Goal: Information Seeking & Learning: Learn about a topic

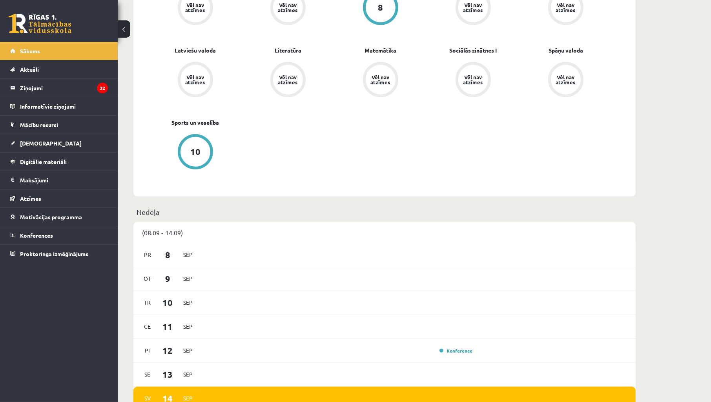
scroll to position [348, 0]
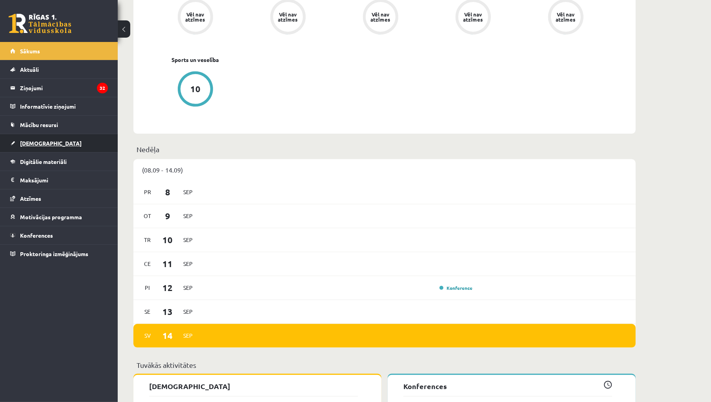
click at [42, 135] on link "[DEMOGRAPHIC_DATA]" at bounding box center [59, 143] width 98 height 18
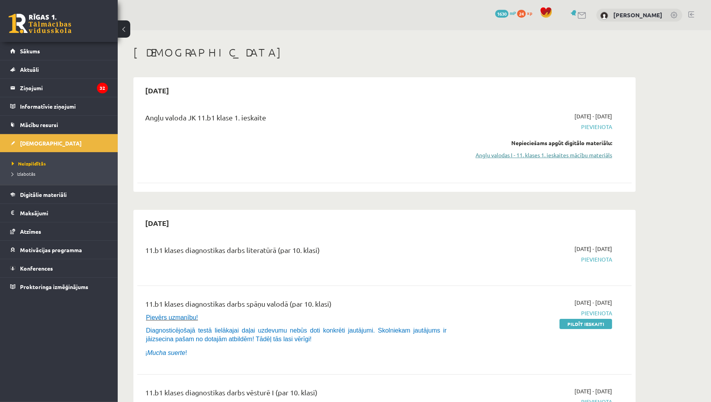
click at [567, 156] on link "Angļu valodas I - 11. klases 1. ieskaites mācību materiāls" at bounding box center [538, 155] width 148 height 8
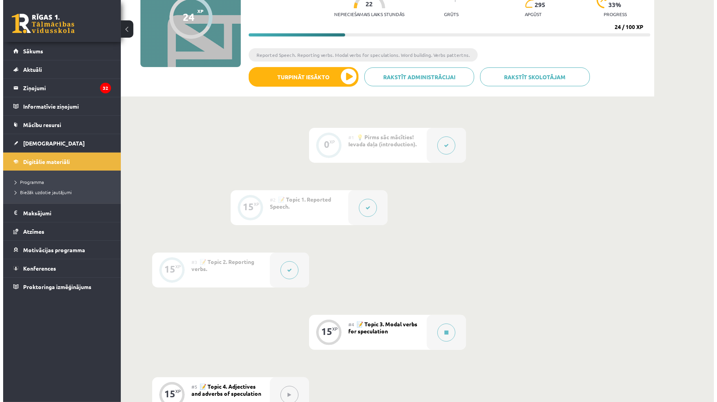
scroll to position [174, 0]
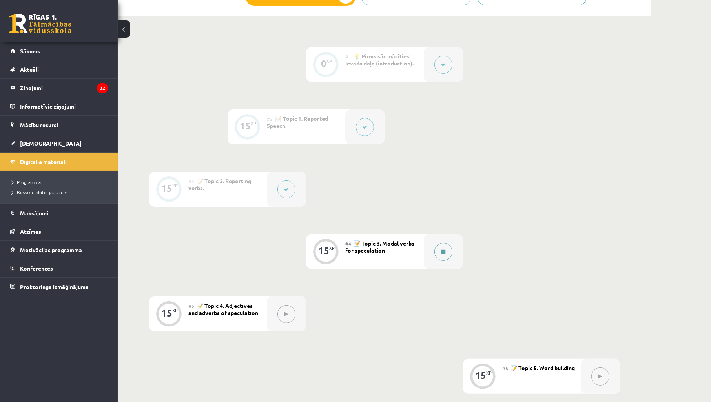
click at [441, 244] on button at bounding box center [443, 252] width 18 height 18
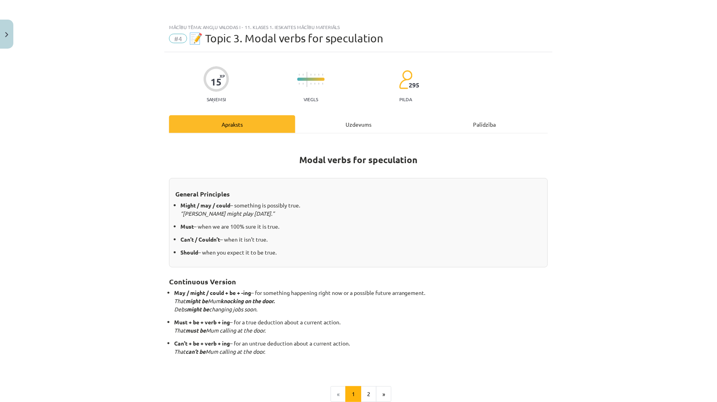
click at [323, 132] on div "Uzdevums" at bounding box center [358, 124] width 126 height 18
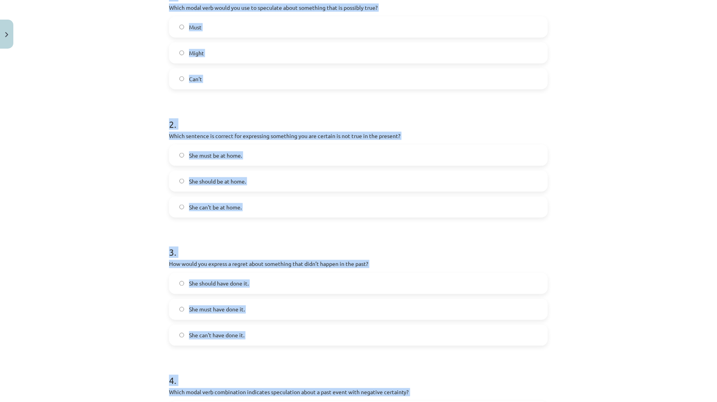
scroll to position [470, 0]
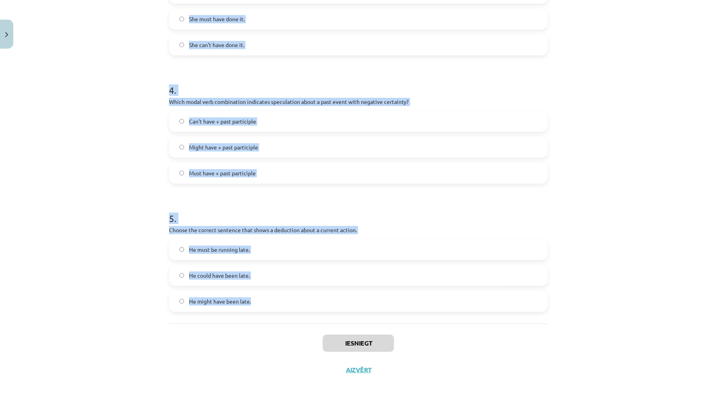
drag, startPoint x: 283, startPoint y: 116, endPoint x: 637, endPoint y: 307, distance: 402.2
click at [640, 308] on div "Mācību tēma: Angļu valodas i - 11. klases 1. ieskaites mācību materiāls #4 📝 To…" at bounding box center [358, 201] width 717 height 402
copy form "1 . Which modal verb would you use to speculate about something that is possibl…"
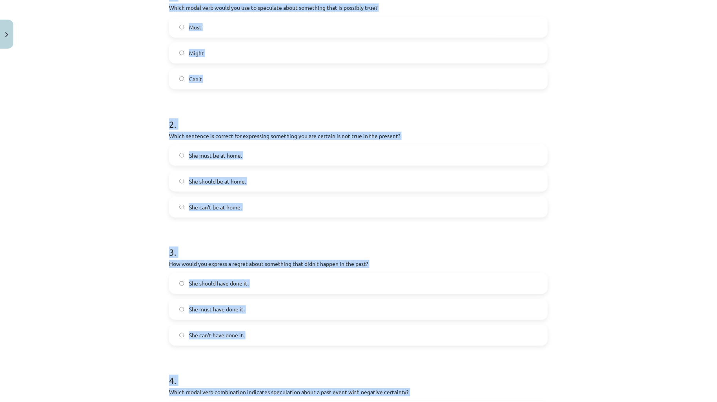
click at [95, 235] on div "Mācību tēma: Angļu valodas i - 11. klases 1. ieskaites mācību materiāls #4 📝 To…" at bounding box center [358, 201] width 717 height 402
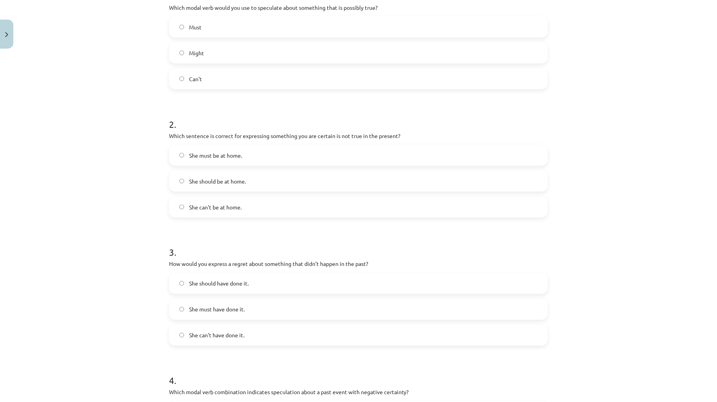
scroll to position [5, 0]
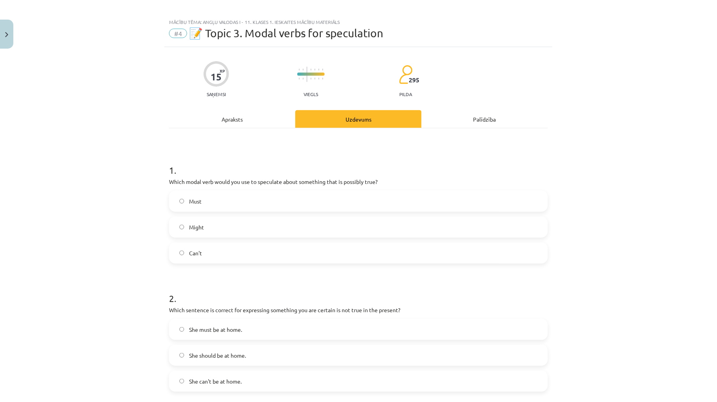
click at [235, 229] on label "Might" at bounding box center [358, 227] width 377 height 20
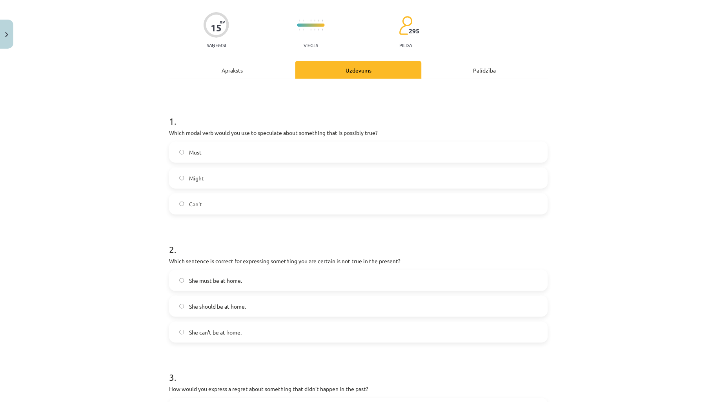
scroll to position [122, 0]
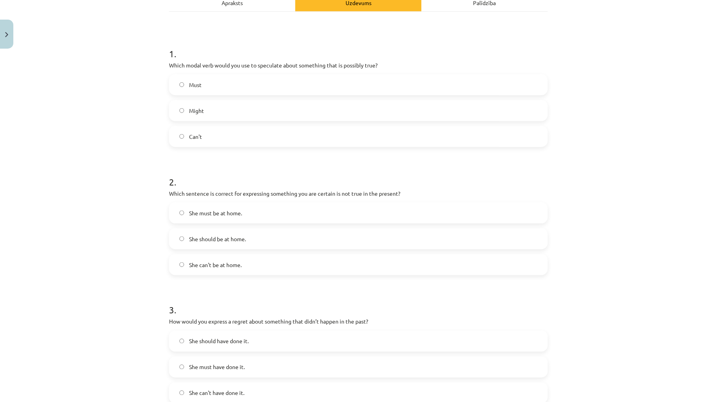
click at [256, 260] on label "She can't be at home." at bounding box center [358, 265] width 377 height 20
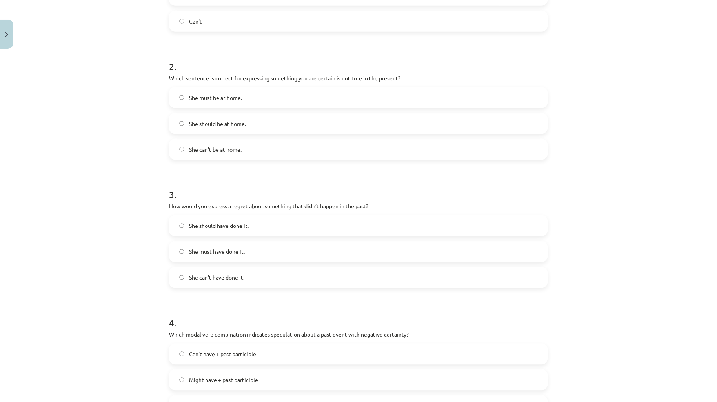
scroll to position [238, 0]
click at [281, 226] on label "She should have done it." at bounding box center [358, 225] width 377 height 20
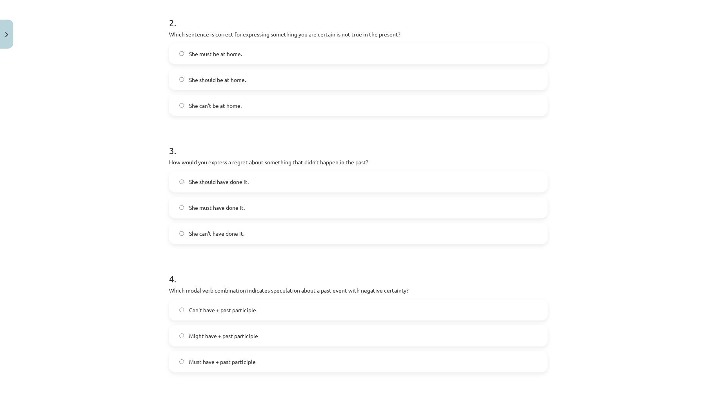
scroll to position [354, 0]
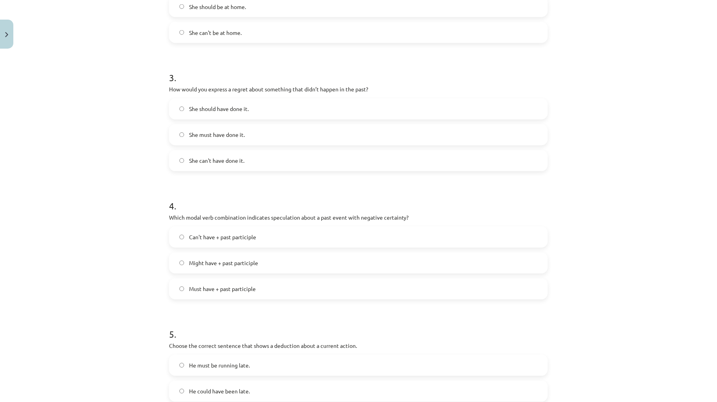
click at [271, 233] on label "Can't have + past participle" at bounding box center [358, 237] width 377 height 20
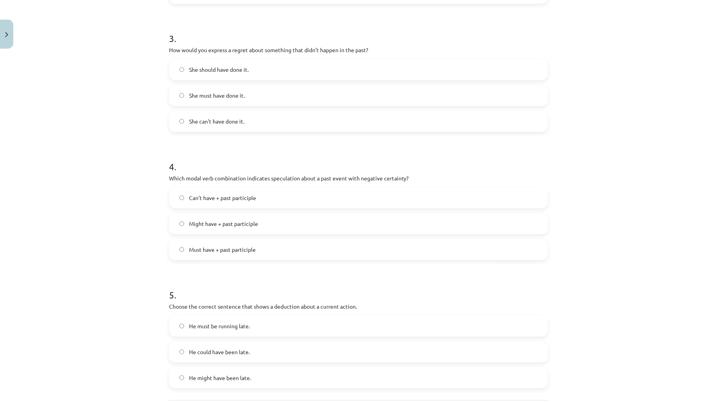
scroll to position [470, 0]
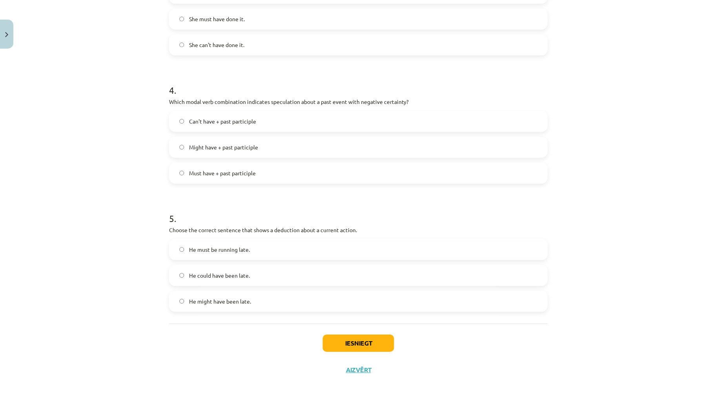
click at [252, 252] on label "He must be running late." at bounding box center [358, 250] width 377 height 20
click at [358, 348] on button "Iesniegt" at bounding box center [358, 343] width 71 height 17
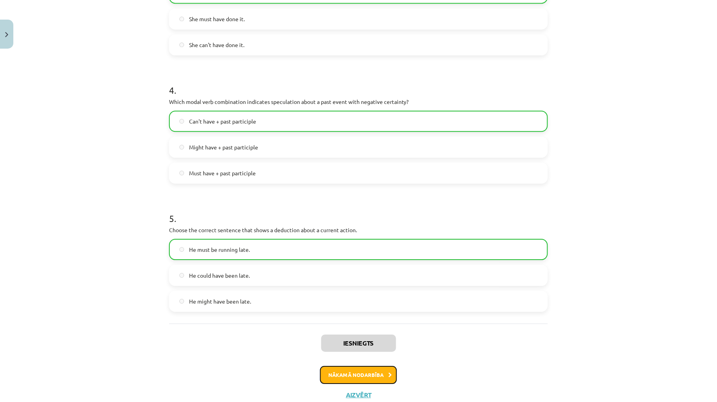
click at [349, 374] on button "Nākamā nodarbība" at bounding box center [358, 375] width 77 height 18
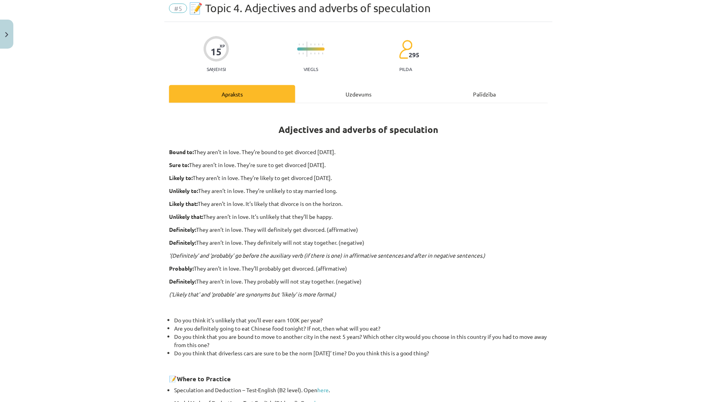
scroll to position [20, 0]
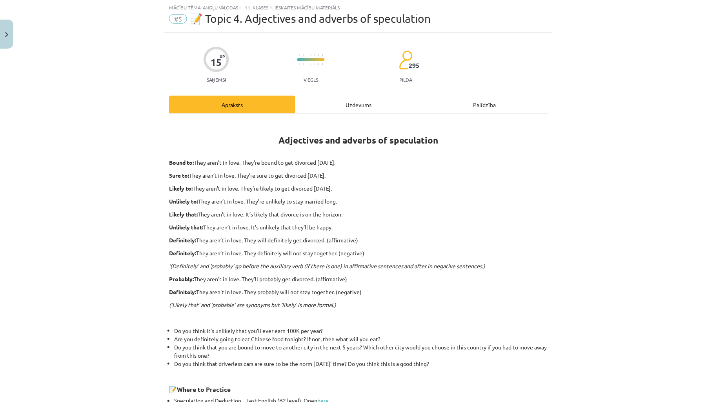
click at [350, 101] on div "Uzdevums" at bounding box center [358, 105] width 126 height 18
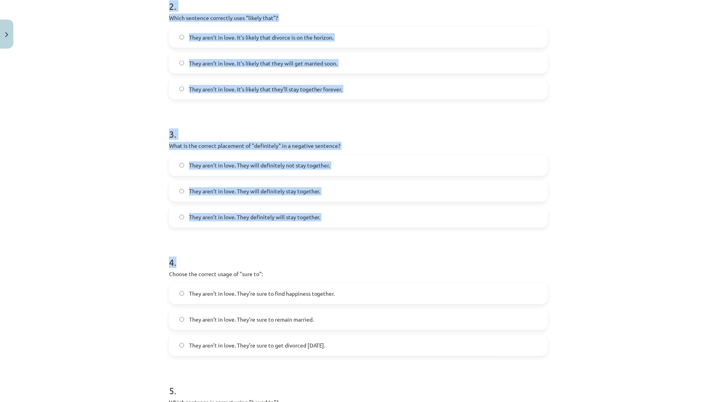
scroll to position [483, 0]
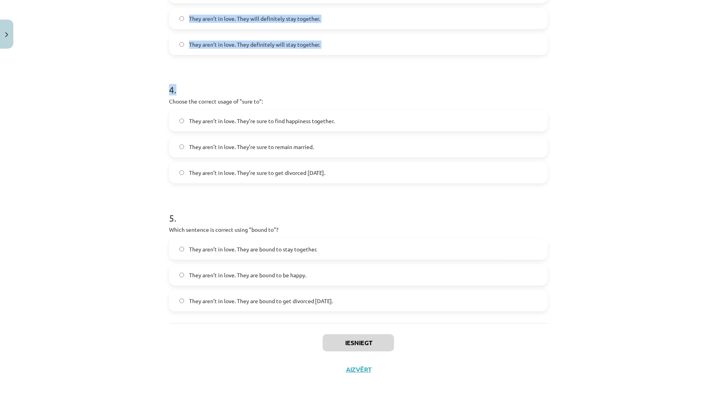
drag, startPoint x: 160, startPoint y: 142, endPoint x: 485, endPoint y: 295, distance: 359.3
click at [490, 295] on div "Mācību tēma: Angļu valodas i - 11. klases 1. ieskaites mācību materiāls #5 📝 To…" at bounding box center [358, 201] width 717 height 402
copy form "1 . Choose the correct sentence using "probably" in an affirmative context: The…"
click at [78, 208] on div "Mācību tēma: Angļu valodas i - 11. klases 1. ieskaites mācību materiāls #5 📝 To…" at bounding box center [358, 201] width 717 height 402
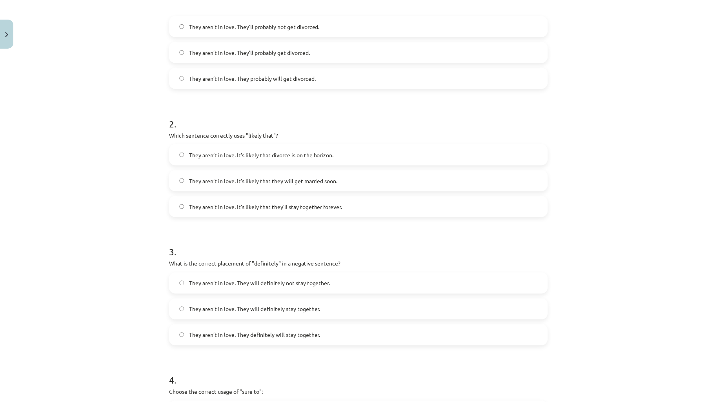
scroll to position [0, 0]
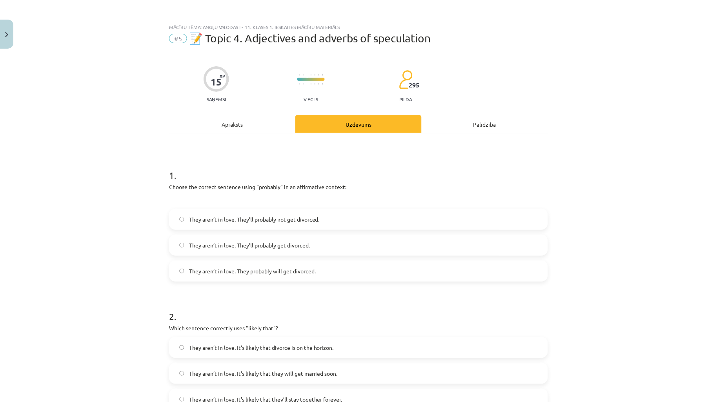
click at [319, 246] on label "They aren’t in love. They’ll probably get divorced." at bounding box center [358, 245] width 377 height 20
click at [111, 292] on div "Mācību tēma: Angļu valodas i - 11. klases 1. ieskaites mācību materiāls #5 📝 To…" at bounding box center [358, 201] width 717 height 402
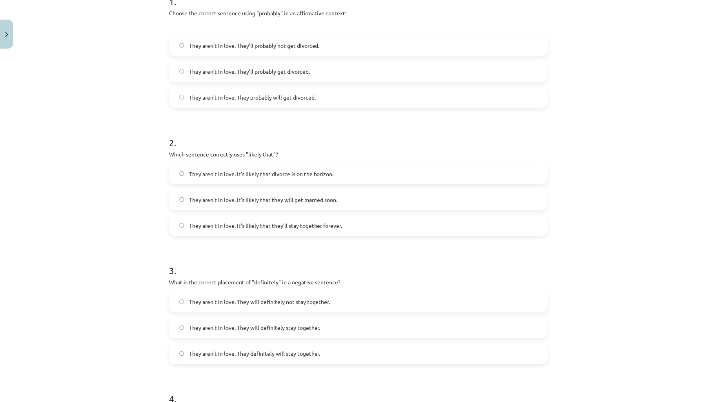
scroll to position [174, 0]
click at [269, 172] on span "They aren’t in love. It’s likely that divorce is on the horizon." at bounding box center [261, 173] width 145 height 8
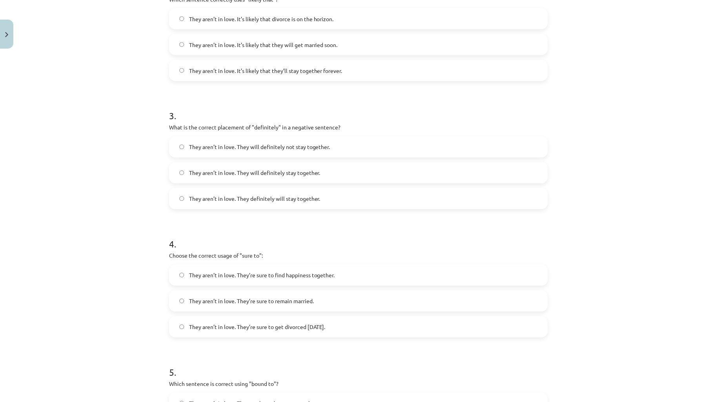
scroll to position [348, 0]
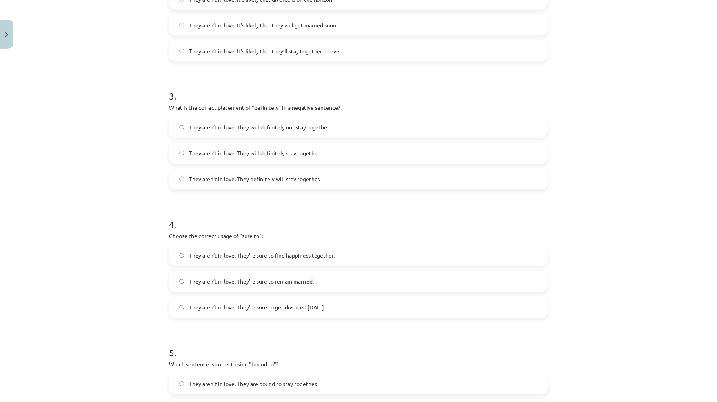
click at [335, 127] on label "They aren’t in love. They will definitely not stay together." at bounding box center [358, 128] width 377 height 20
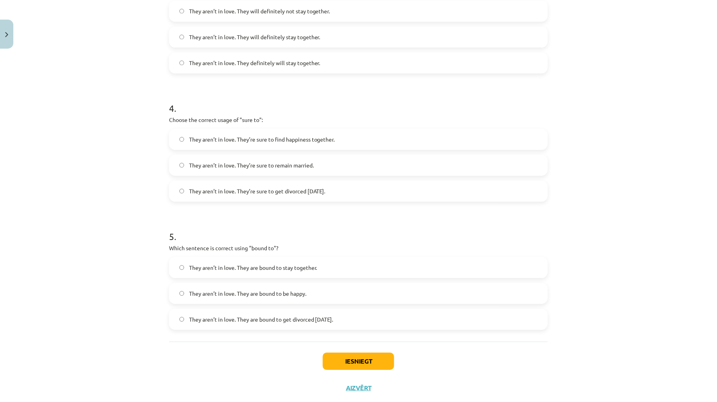
click at [326, 187] on span "They aren’t in love. They’re sure to get divorced within six months." at bounding box center [257, 191] width 136 height 8
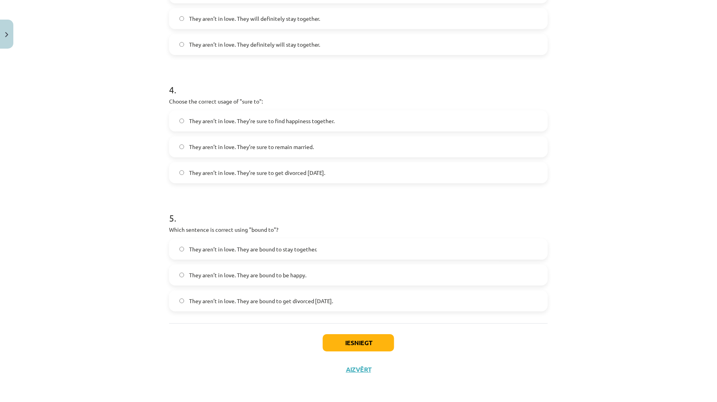
click at [245, 203] on h1 "5 ." at bounding box center [358, 211] width 379 height 24
click at [316, 302] on span "They aren’t in love. They are bound to get divorced within six months." at bounding box center [261, 301] width 144 height 8
click at [351, 336] on button "Iesniegt" at bounding box center [358, 342] width 71 height 17
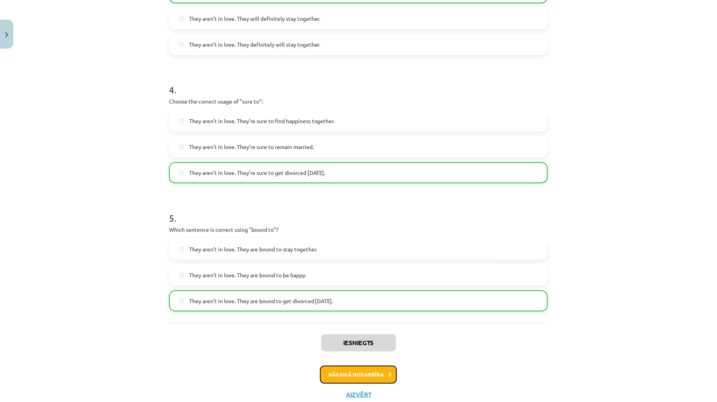
click at [362, 375] on button "Nākamā nodarbība" at bounding box center [358, 375] width 77 height 18
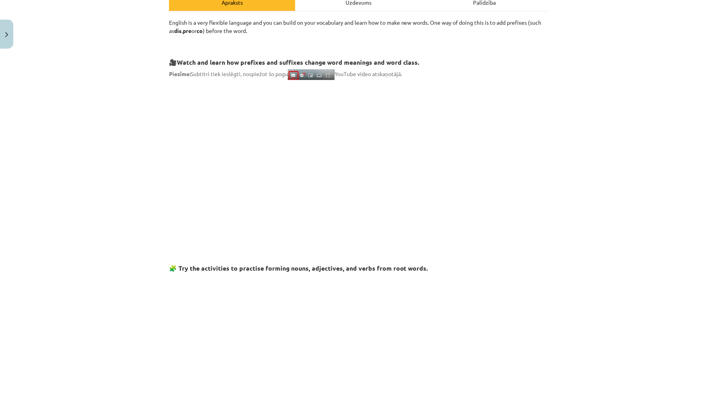
scroll to position [20, 0]
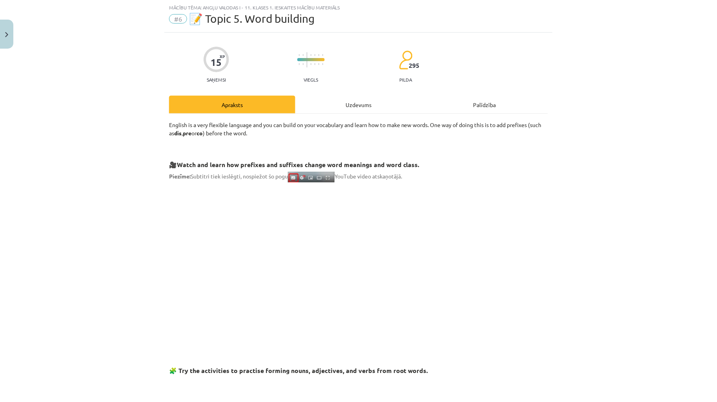
click at [566, 204] on div "Mācību tēma: Angļu valodas i - 11. klases 1. ieskaites mācību materiāls #6 📝 To…" at bounding box center [358, 201] width 717 height 402
click at [352, 98] on div "Uzdevums" at bounding box center [358, 105] width 126 height 18
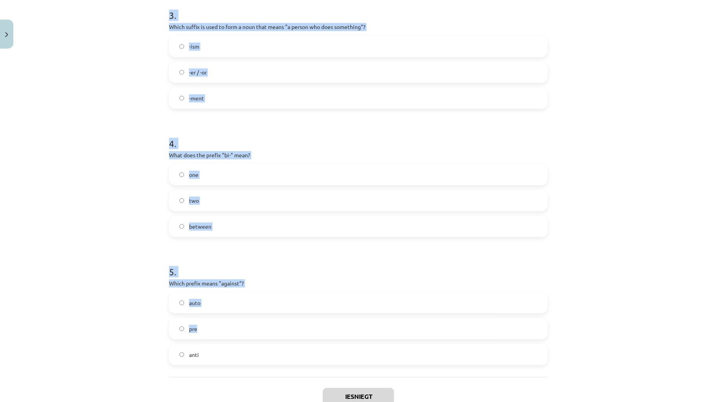
scroll to position [483, 0]
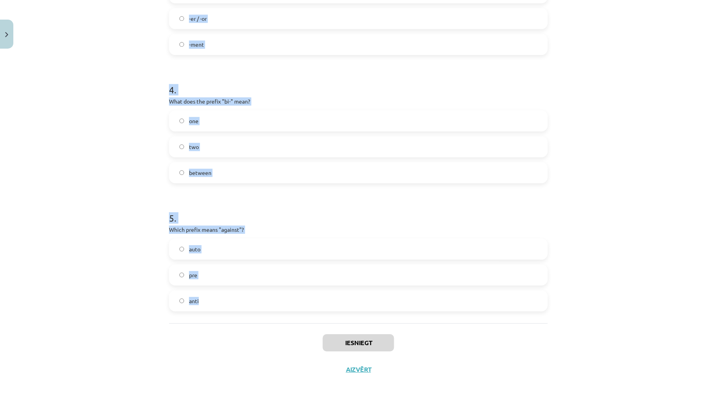
drag, startPoint x: 132, startPoint y: 157, endPoint x: 484, endPoint y: 318, distance: 386.8
click at [484, 318] on div "Mācību tēma: Angļu valodas i - 11. klases 1. ieskaites mācību materiāls #6 📝 To…" at bounding box center [358, 201] width 717 height 402
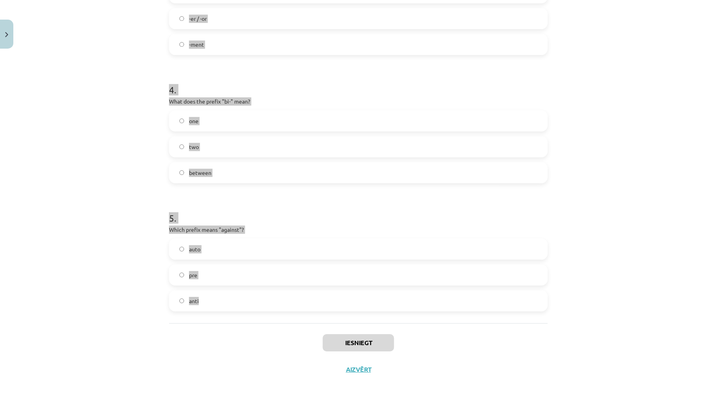
copy form "1 . What does the prefix "sub-" mean? under above across 2 . Which of the follo…"
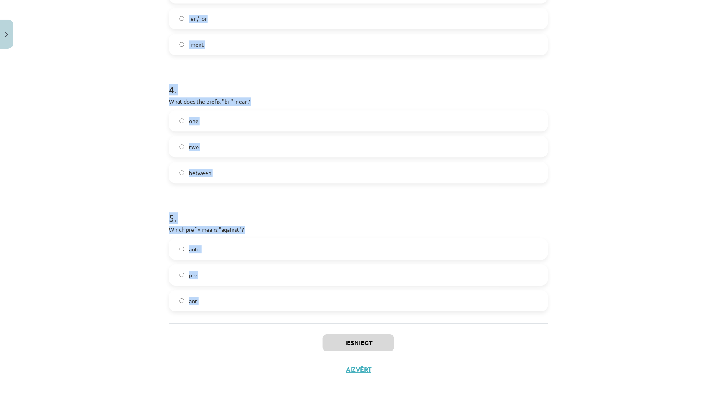
click at [134, 259] on div "Mācību tēma: Angļu valodas i - 11. klases 1. ieskaites mācību materiāls #6 📝 To…" at bounding box center [358, 201] width 717 height 402
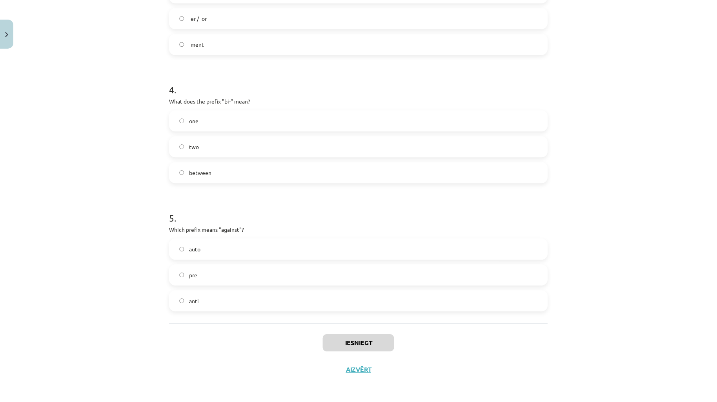
click at [176, 303] on label "anti" at bounding box center [358, 301] width 377 height 20
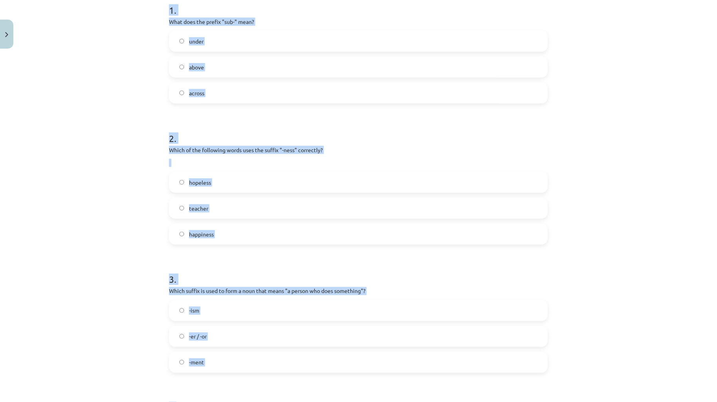
scroll to position [0, 0]
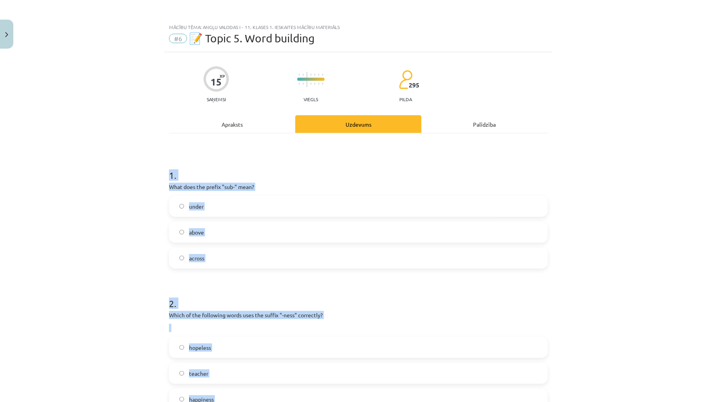
drag, startPoint x: 253, startPoint y: 302, endPoint x: 148, endPoint y: 176, distance: 164.0
click at [148, 176] on div "Mācību tēma: Angļu valodas i - 11. klases 1. ieskaites mācību materiāls #6 📝 To…" at bounding box center [358, 201] width 717 height 402
click at [197, 214] on label "under" at bounding box center [358, 206] width 377 height 20
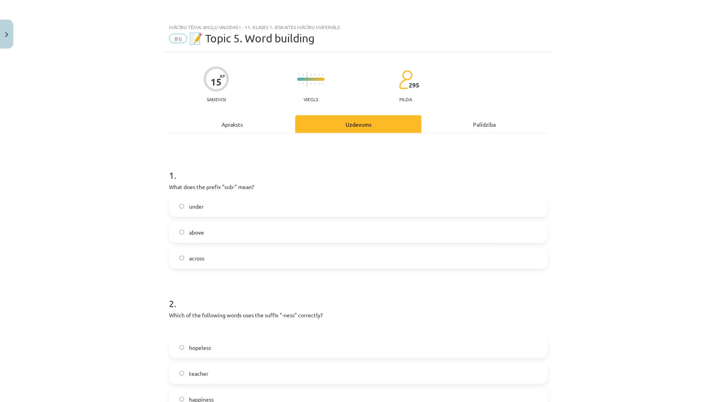
click at [91, 229] on div "Mācību tēma: Angļu valodas i - 11. klases 1. ieskaites mācību materiāls #6 📝 To…" at bounding box center [358, 201] width 717 height 402
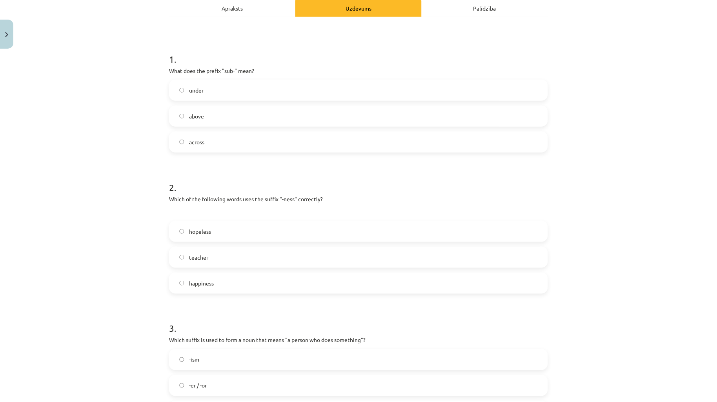
click at [213, 280] on label "happiness" at bounding box center [358, 283] width 377 height 20
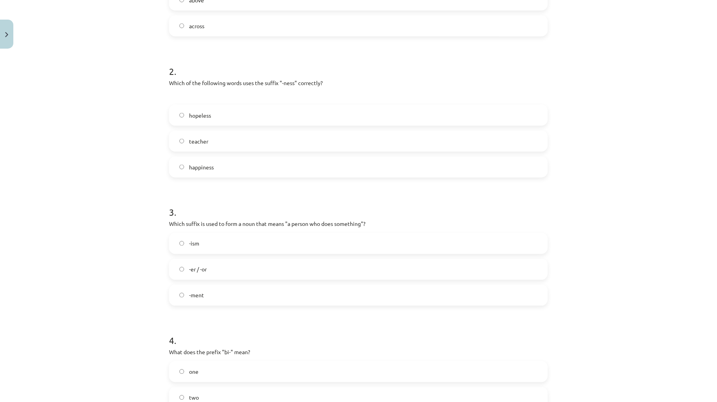
scroll to position [291, 0]
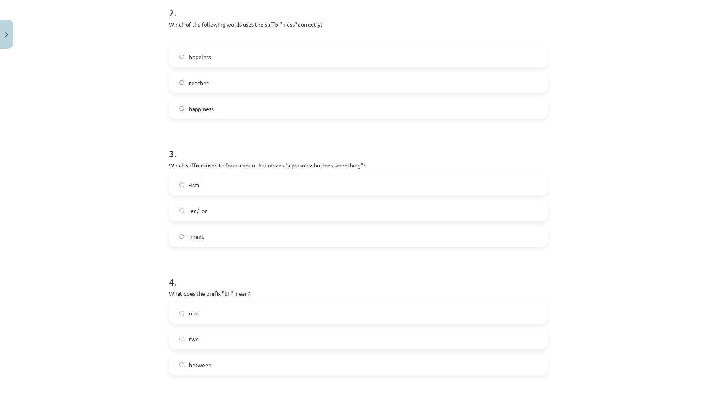
click at [217, 205] on label "-er / -or" at bounding box center [358, 211] width 377 height 20
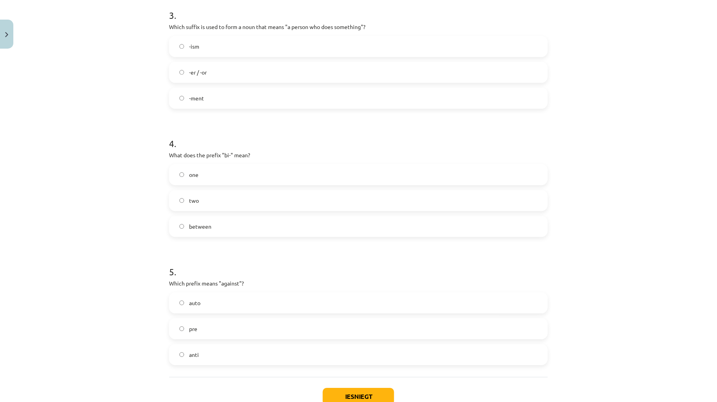
scroll to position [483, 0]
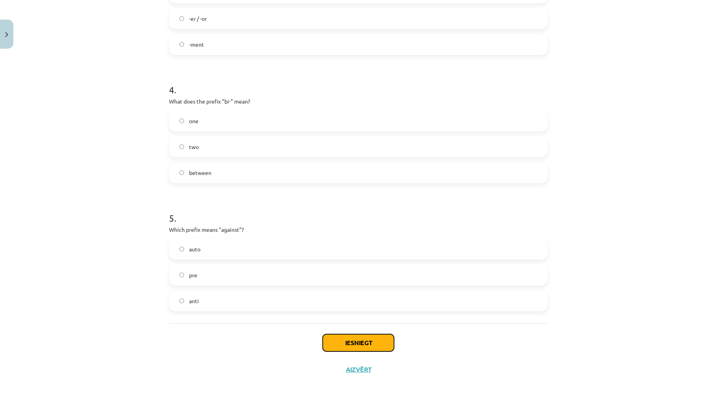
click at [371, 342] on button "Iesniegt" at bounding box center [358, 342] width 71 height 17
click at [236, 146] on label "two" at bounding box center [358, 147] width 377 height 20
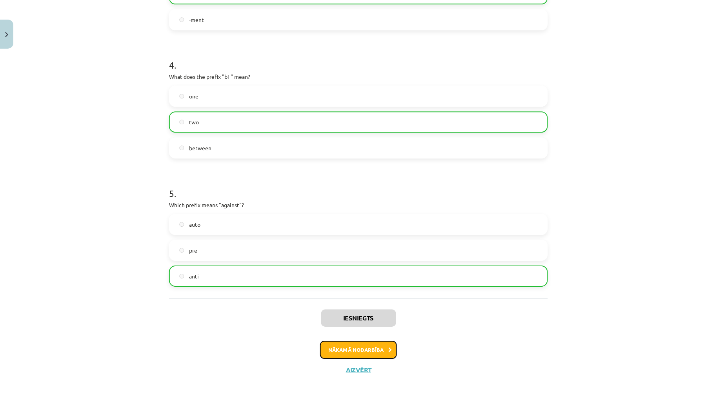
click at [373, 356] on button "Nākamā nodarbība" at bounding box center [358, 350] width 77 height 18
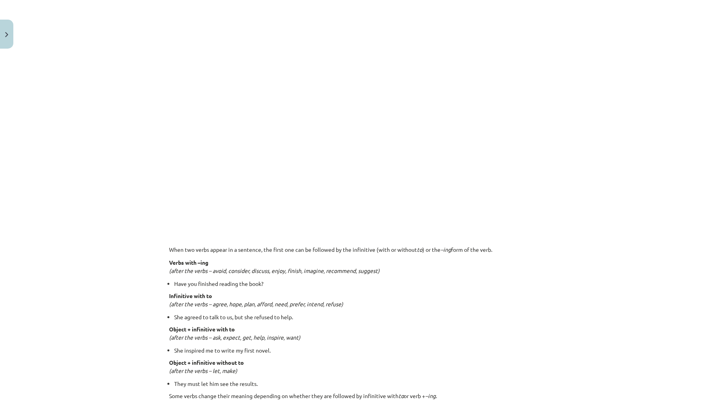
scroll to position [20, 0]
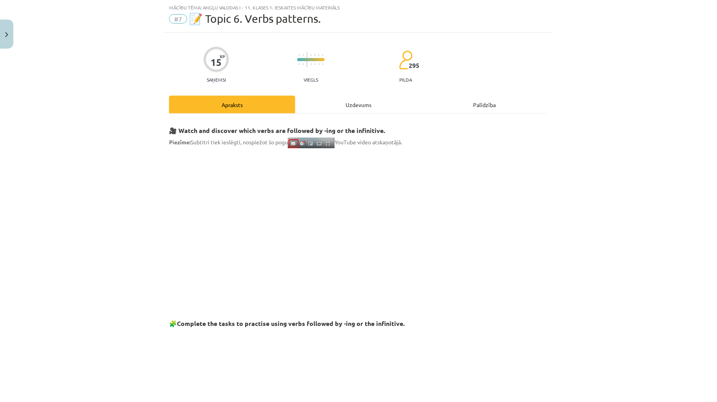
click at [348, 102] on div "Uzdevums" at bounding box center [358, 105] width 126 height 18
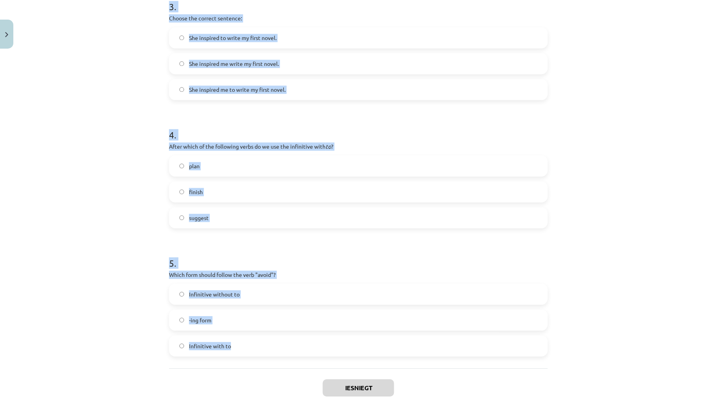
scroll to position [470, 0]
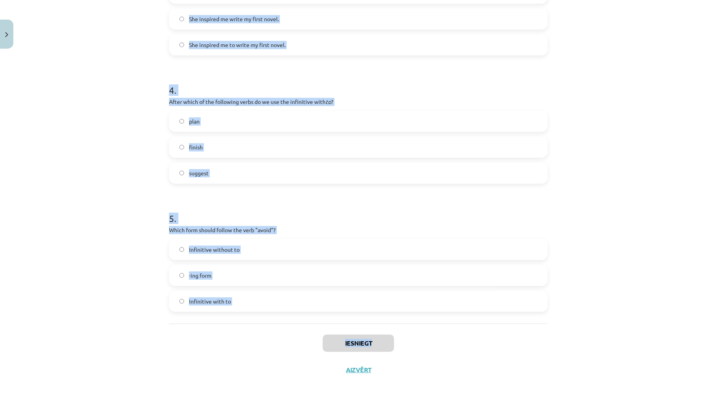
drag, startPoint x: 136, startPoint y: 165, endPoint x: 517, endPoint y: 327, distance: 413.6
click at [517, 327] on div "Mācību tēma: Angļu valodas i - 11. klases 1. ieskaites mācību materiāls #7 📝 To…" at bounding box center [358, 201] width 717 height 402
copy div "What is the difference in meaning between "stop talking" and "stop to talk"? Bo…"
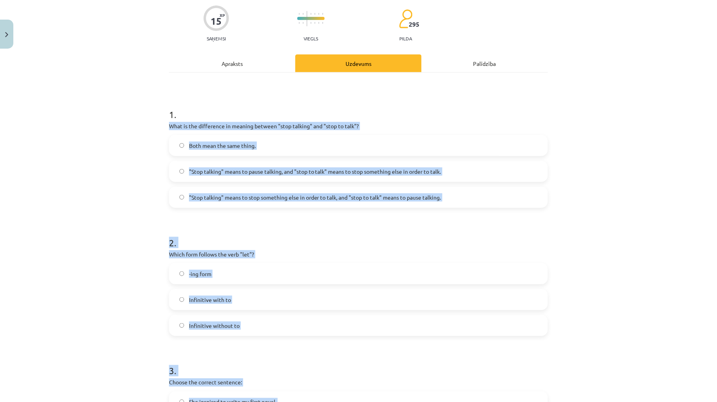
scroll to position [0, 0]
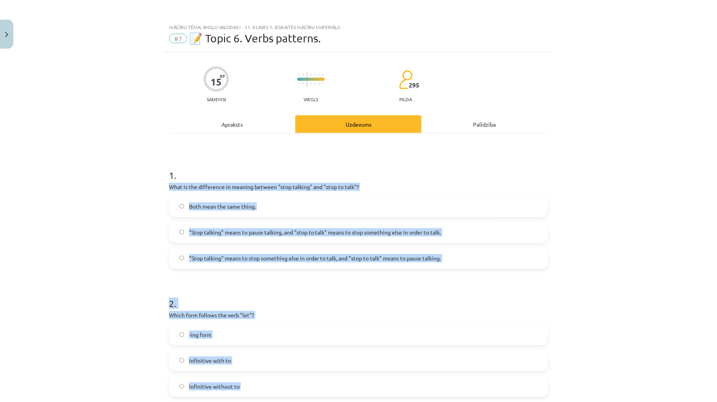
click at [111, 257] on div "Mācību tēma: Angļu valodas i - 11. klases 1. ieskaites mācību materiāls #7 📝 To…" at bounding box center [358, 201] width 717 height 402
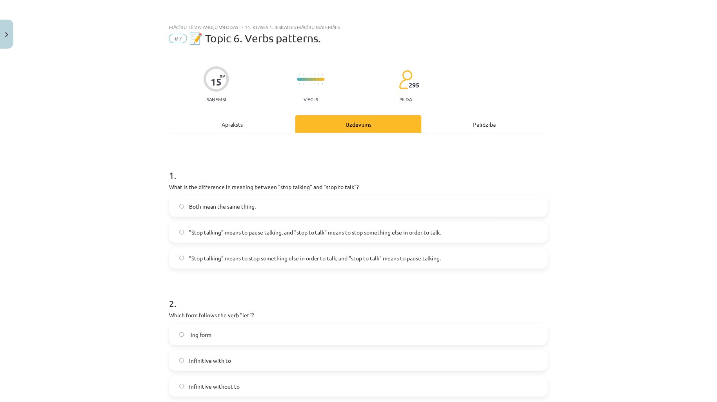
click at [379, 235] on span ""Stop talking" means to pause talking, and "stop to talk" means to stop somethi…" at bounding box center [315, 232] width 252 height 8
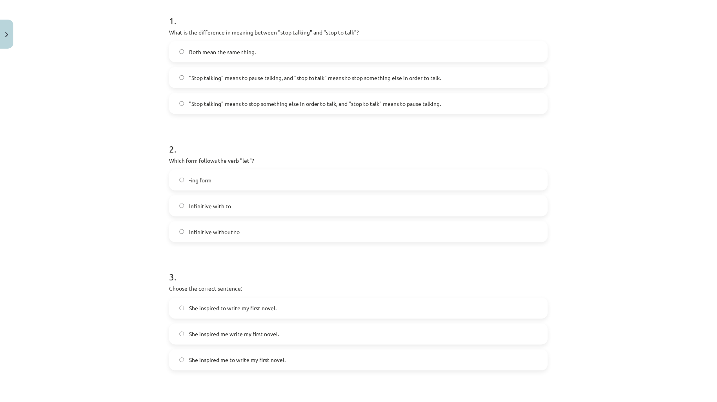
scroll to position [174, 0]
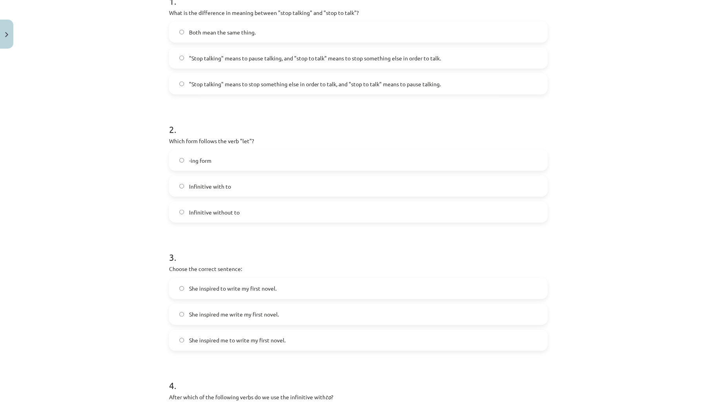
click at [252, 190] on label "Infinitive with to" at bounding box center [358, 186] width 377 height 20
click at [207, 217] on label "Infinitive without to" at bounding box center [358, 212] width 377 height 20
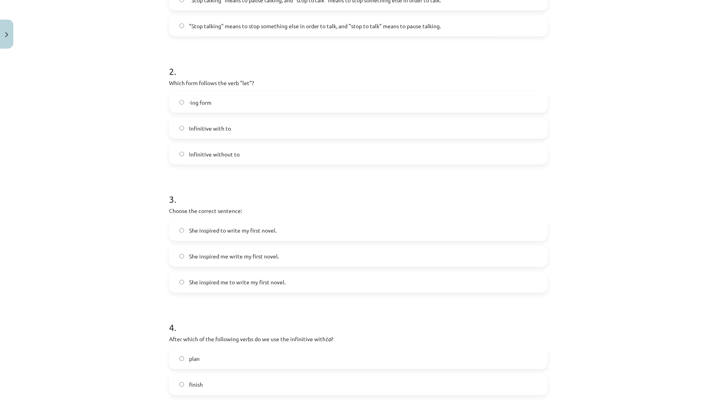
click at [243, 258] on span "She inspired me write my first novel." at bounding box center [234, 257] width 90 height 8
click at [268, 286] on span "She inspired me to write my first novel." at bounding box center [237, 282] width 96 height 8
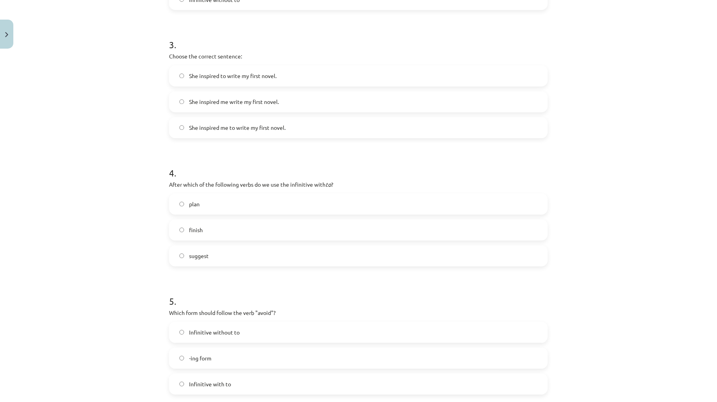
scroll to position [406, 0]
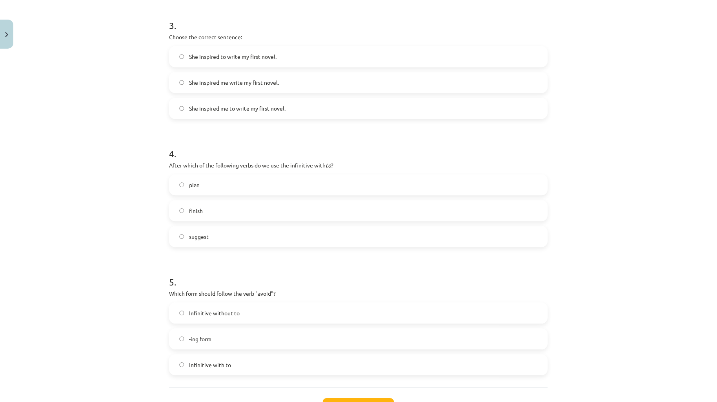
click at [299, 238] on label "suggest" at bounding box center [358, 237] width 377 height 20
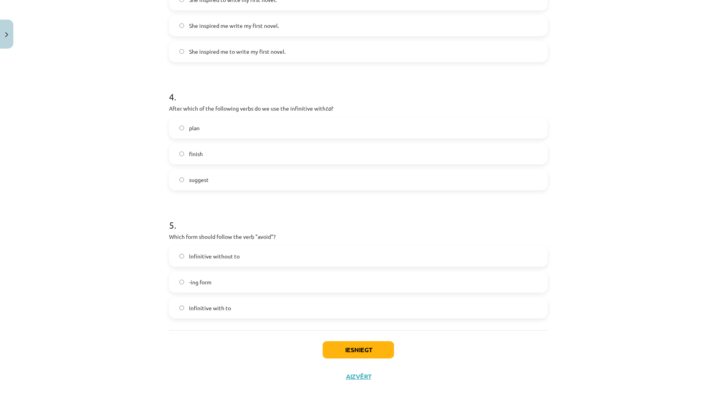
scroll to position [470, 0]
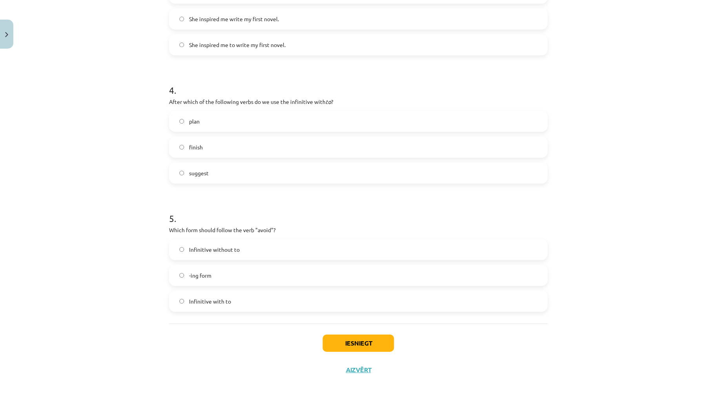
click at [266, 283] on label "-ing form" at bounding box center [358, 276] width 377 height 20
click at [352, 337] on button "Iesniegt" at bounding box center [358, 343] width 71 height 17
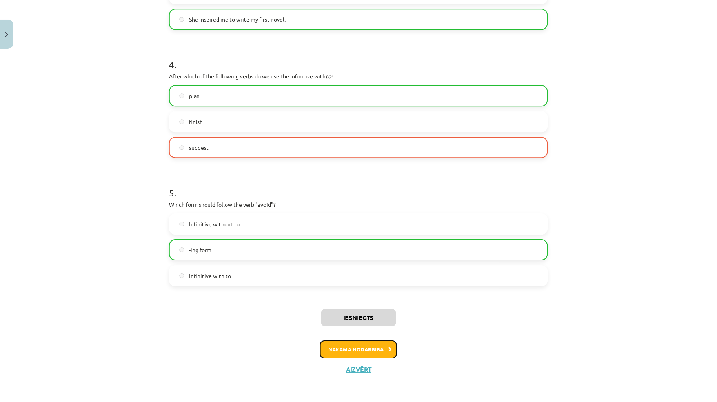
click at [353, 349] on button "Nākamā nodarbība" at bounding box center [358, 349] width 77 height 18
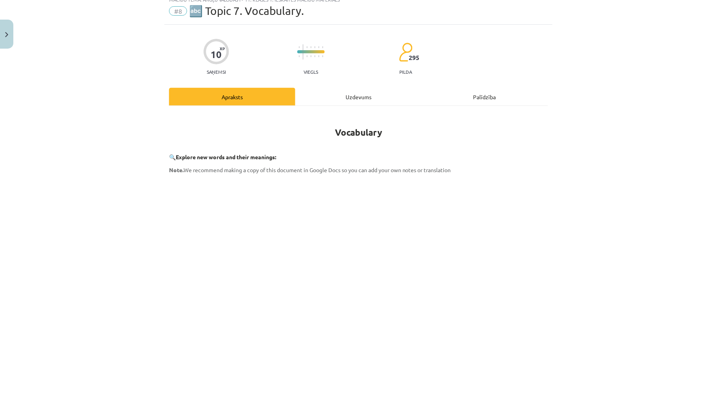
scroll to position [20, 0]
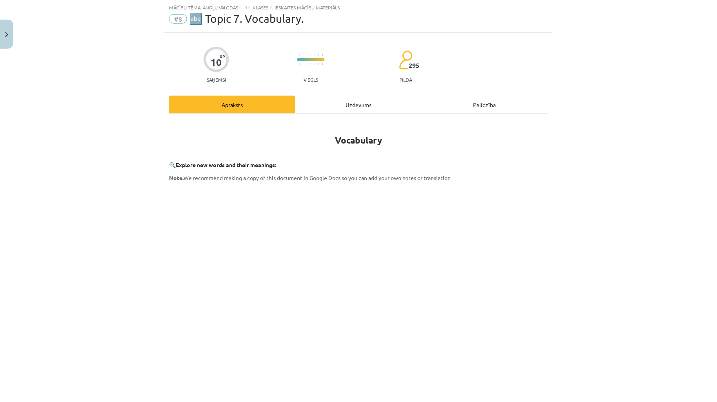
click at [364, 96] on div "Uzdevums" at bounding box center [358, 105] width 126 height 18
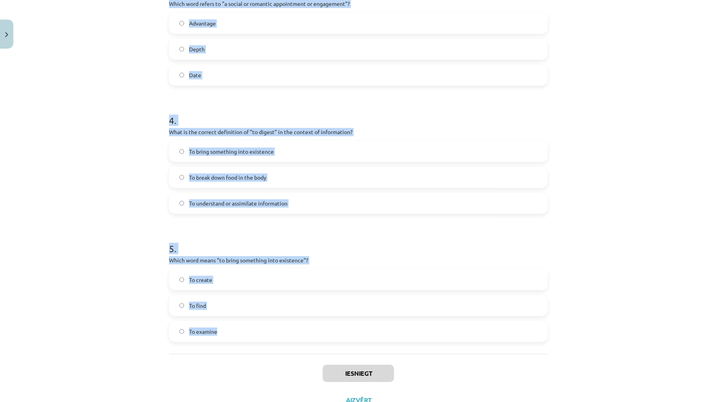
scroll to position [496, 0]
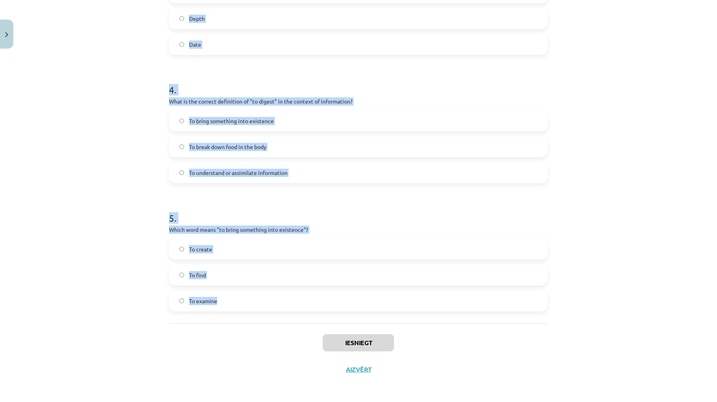
drag, startPoint x: 155, startPoint y: 159, endPoint x: 597, endPoint y: 314, distance: 468.1
click at [597, 314] on div "Mācību tēma: Angļu valodas i - 11. klases 1. ieskaites mācību materiāls #8 🔤 To…" at bounding box center [358, 201] width 717 height 402
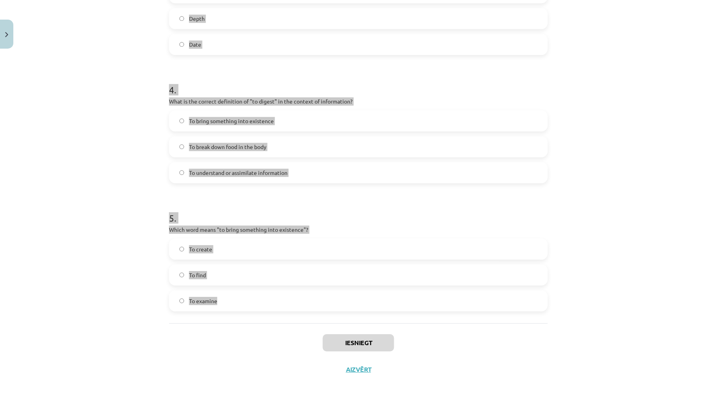
copy form "1 . Which of the following means "the surroundings or conditions in which a per…"
